Goal: Register for event/course

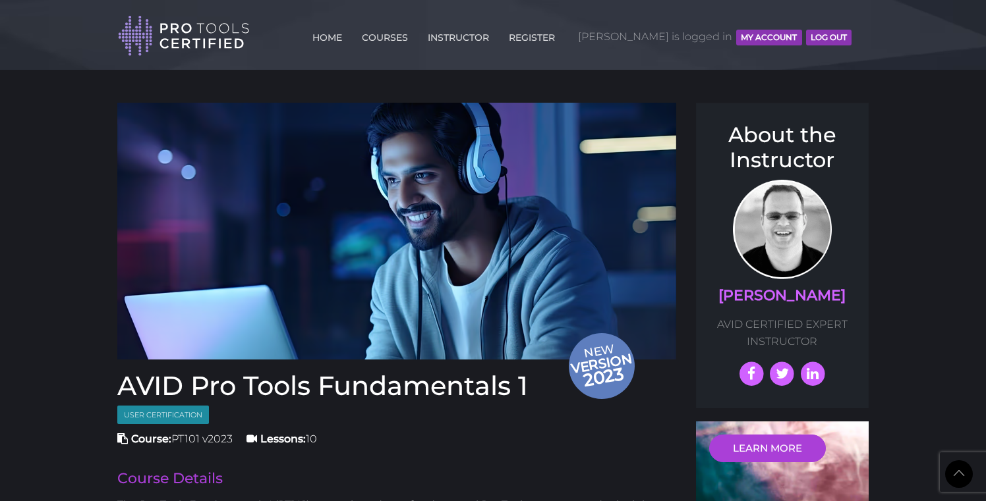
scroll to position [1361, 0]
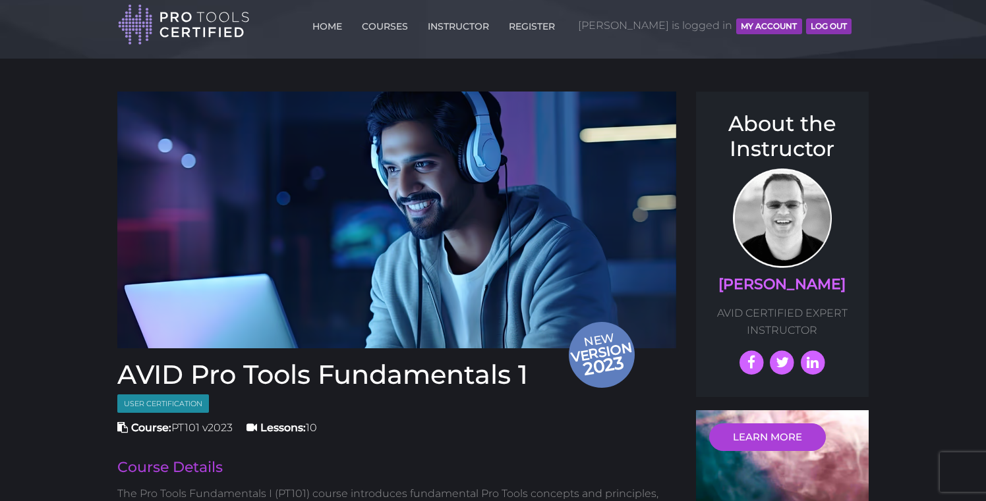
scroll to position [0, 0]
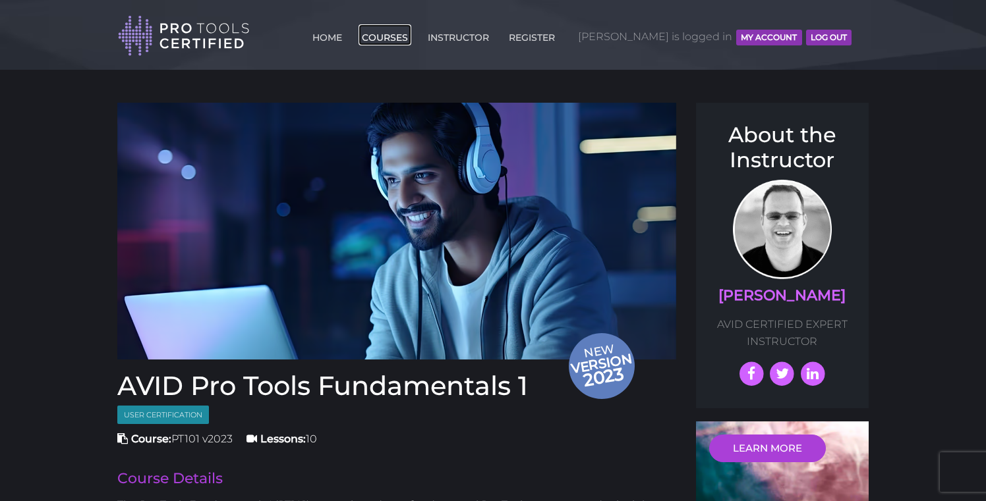
click at [411, 36] on link "COURSES" at bounding box center [384, 34] width 53 height 21
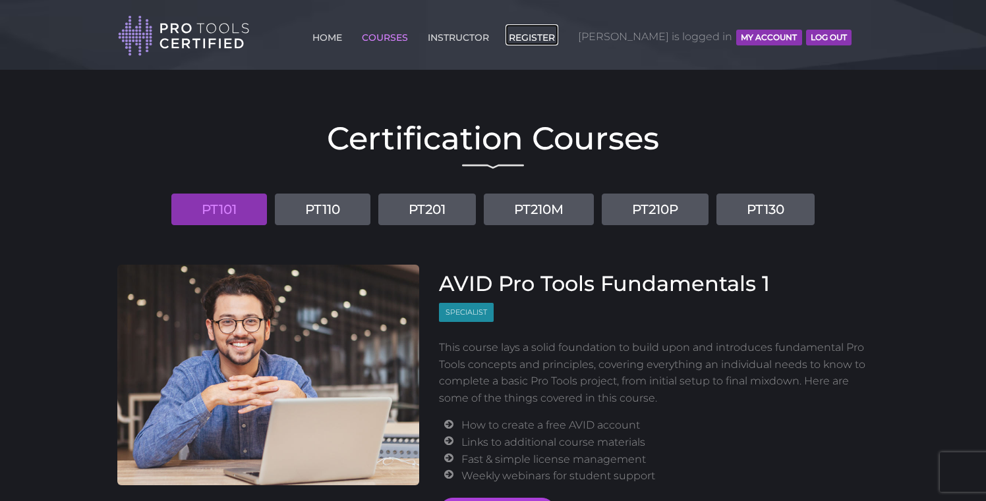
click at [558, 41] on link "REGISTER" at bounding box center [531, 34] width 53 height 21
